Goal: Task Accomplishment & Management: Complete application form

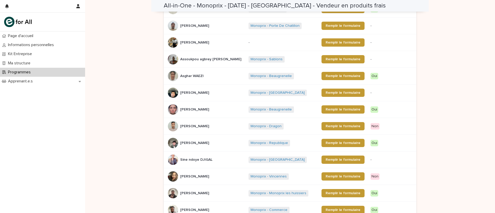
scroll to position [116, 0]
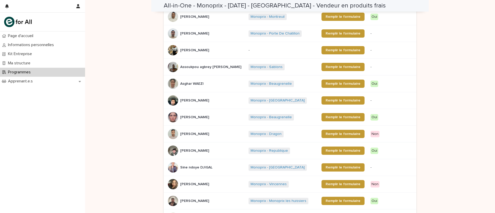
click at [130, 85] on div "Loading... Saving… Loading... Saving… All-in-One - Monoprix - [DATE] - [GEOGRAP…" at bounding box center [290, 147] width 410 height 526
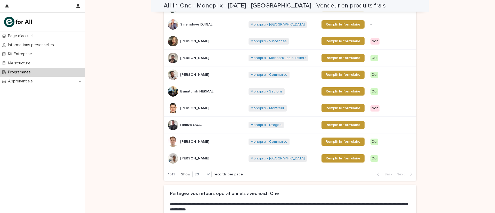
scroll to position [271, 0]
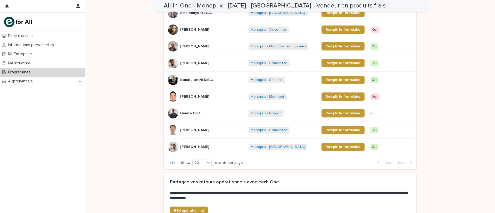
click at [170, 96] on div at bounding box center [173, 97] width 10 height 10
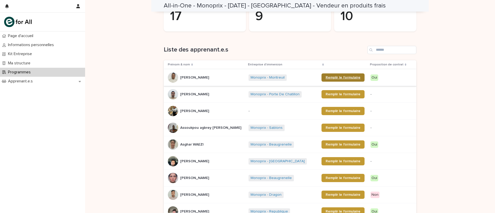
click at [330, 77] on span "Remplir le formulaire" at bounding box center [343, 78] width 35 height 4
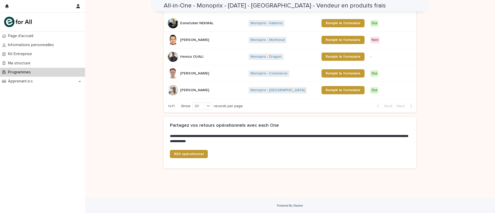
scroll to position [0, 0]
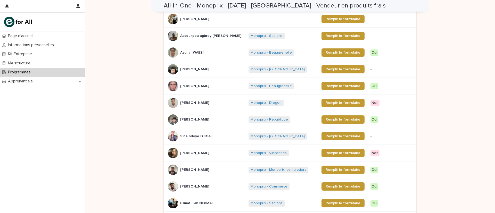
scroll to position [148, 0]
